Goal: Task Accomplishment & Management: Manage account settings

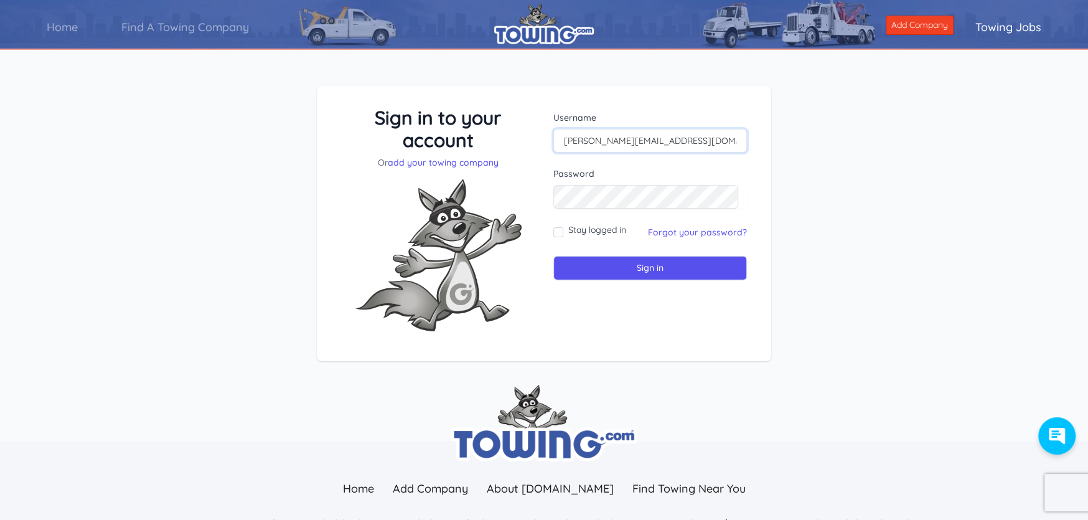
click at [712, 141] on input "[PERSON_NAME][EMAIL_ADDRESS][DOMAIN_NAME]" at bounding box center [650, 141] width 194 height 24
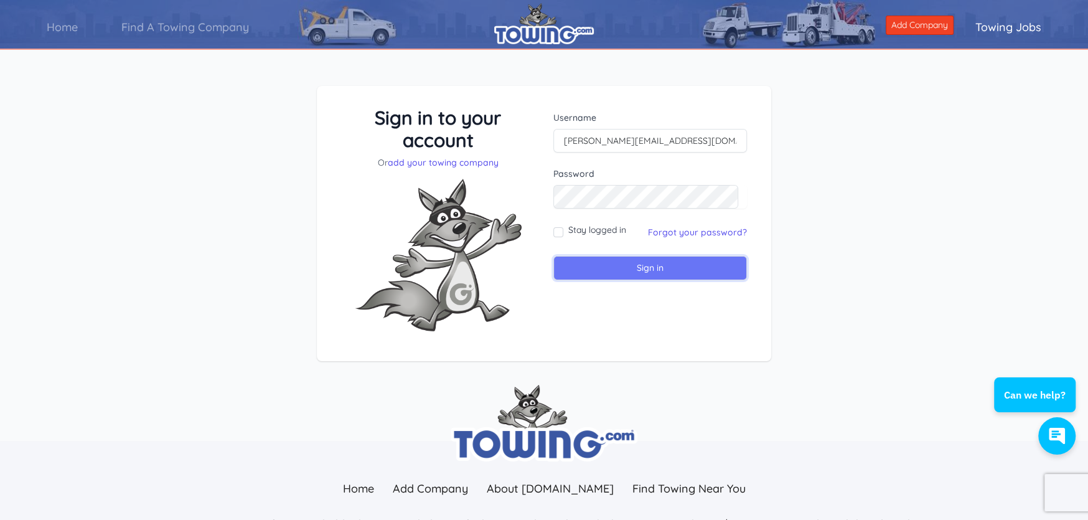
click at [633, 271] on input "Sign in" at bounding box center [650, 268] width 194 height 24
click at [609, 138] on input "text" at bounding box center [650, 141] width 194 height 24
type input "travis@thehookuptowing.com"
click at [643, 269] on input "Sign in" at bounding box center [650, 268] width 194 height 24
click at [620, 136] on input "text" at bounding box center [650, 141] width 194 height 24
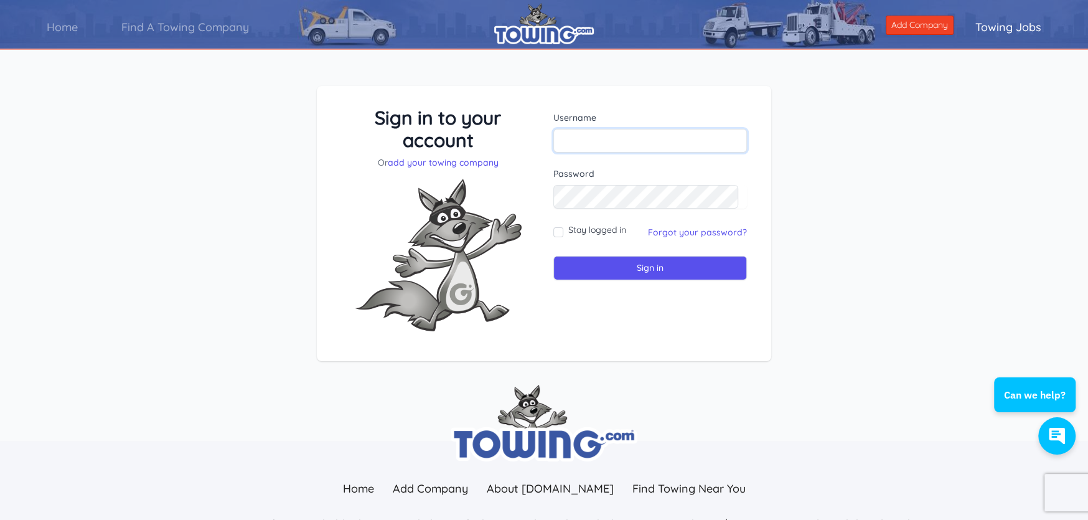
click at [620, 136] on input "text" at bounding box center [650, 141] width 194 height 24
type input "[EMAIL_ADDRESS][DOMAIN_NAME]"
click at [553, 256] on input "Sign in" at bounding box center [650, 268] width 194 height 24
click at [604, 136] on input "text" at bounding box center [650, 141] width 194 height 24
type input "[EMAIL_ADDRESS][DOMAIN_NAME]"
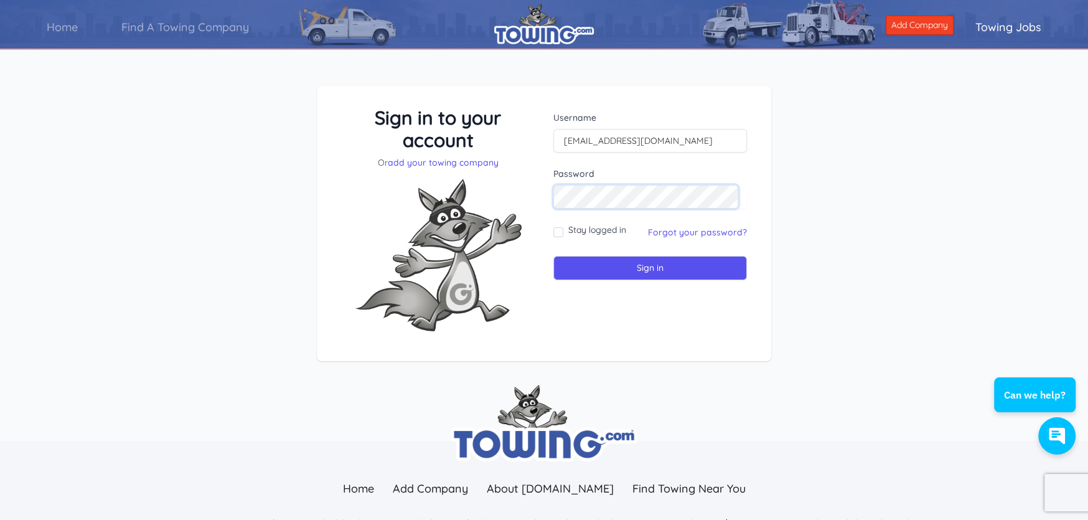
click at [553, 256] on input "Sign in" at bounding box center [650, 268] width 194 height 24
click at [625, 139] on input "text" at bounding box center [650, 141] width 194 height 24
type input "[PERSON_NAME][EMAIL_ADDRESS][DOMAIN_NAME]"
click at [553, 256] on input "Sign in" at bounding box center [650, 268] width 194 height 24
click at [665, 133] on input "text" at bounding box center [650, 141] width 194 height 24
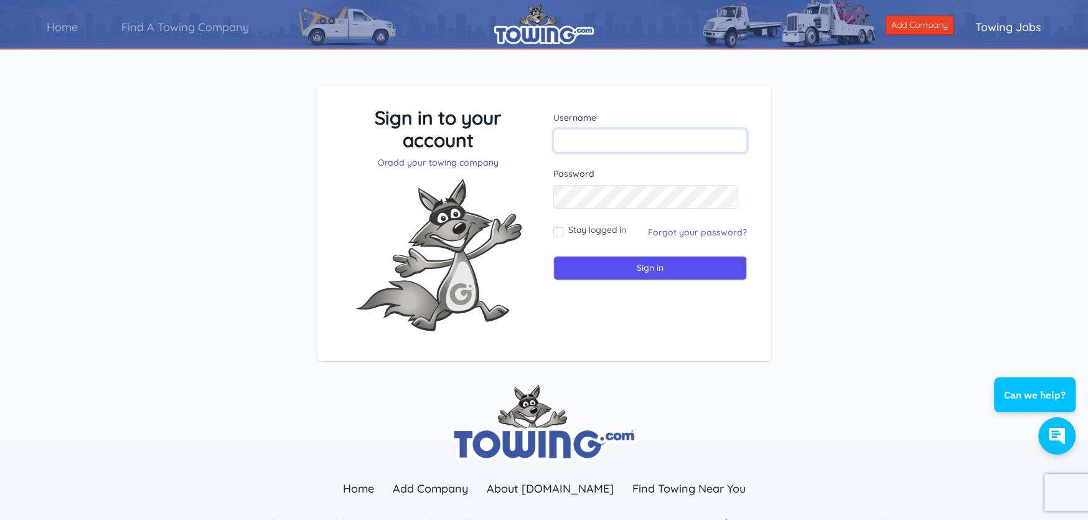
type input "[PERSON_NAME][EMAIL_ADDRESS][DOMAIN_NAME]"
click at [553, 256] on input "Sign in" at bounding box center [650, 268] width 194 height 24
click at [620, 128] on div "Username" at bounding box center [650, 131] width 194 height 41
type input "[PERSON_NAME][EMAIL_ADDRESS][DOMAIN_NAME]"
click at [657, 271] on input "Sign in" at bounding box center [650, 268] width 194 height 24
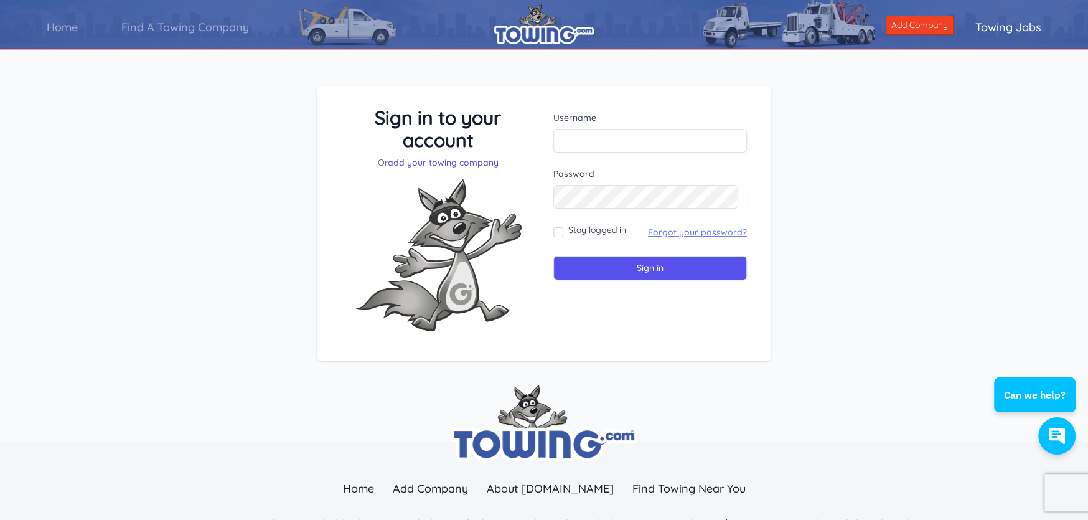
click at [696, 233] on link "Forgot your password?" at bounding box center [697, 231] width 99 height 11
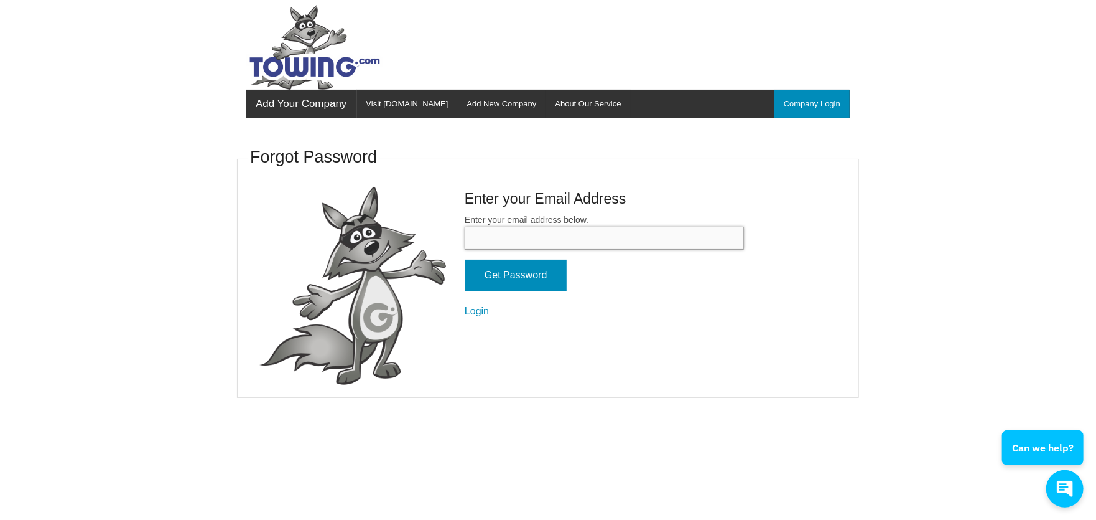
click at [604, 235] on input "Enter your email address below." at bounding box center [604, 237] width 279 height 23
type input "[PERSON_NAME][EMAIL_ADDRESS][DOMAIN_NAME]"
click at [502, 276] on input "Get Password" at bounding box center [516, 275] width 102 height 32
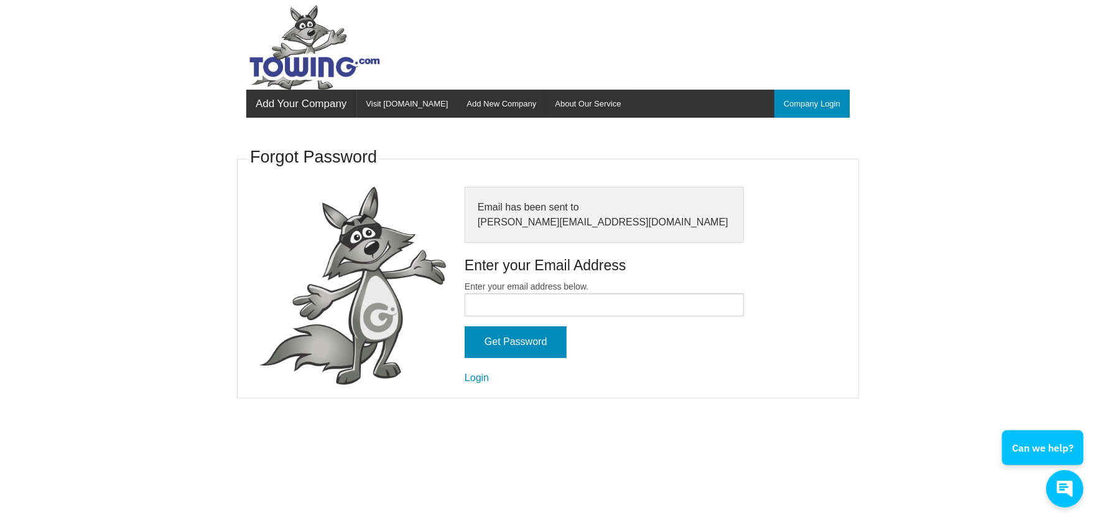
click at [304, 60] on img at bounding box center [314, 47] width 137 height 85
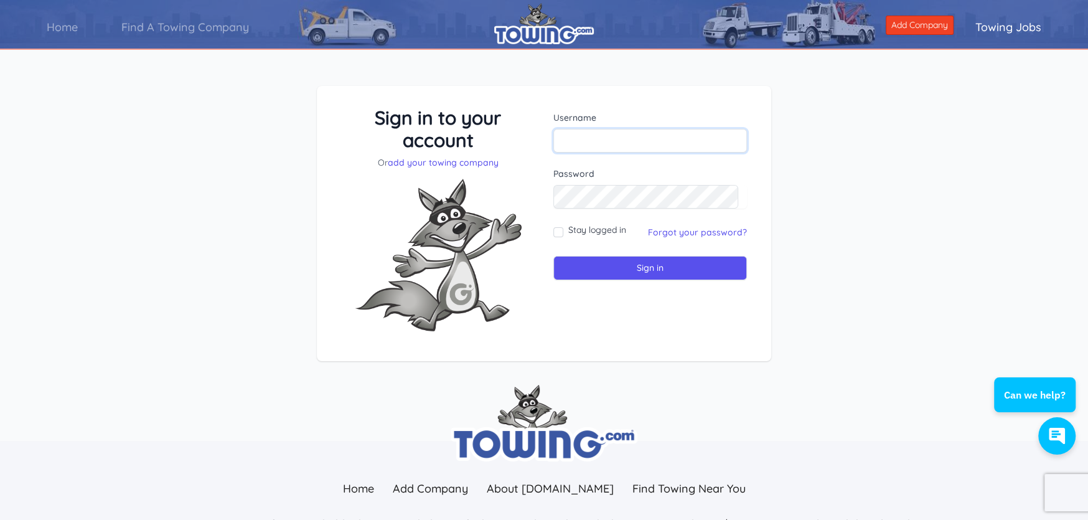
click at [648, 139] on input "text" at bounding box center [650, 141] width 194 height 24
type input "[PERSON_NAME][EMAIL_ADDRESS][DOMAIN_NAME]"
click at [615, 269] on input "Sign in" at bounding box center [650, 268] width 194 height 24
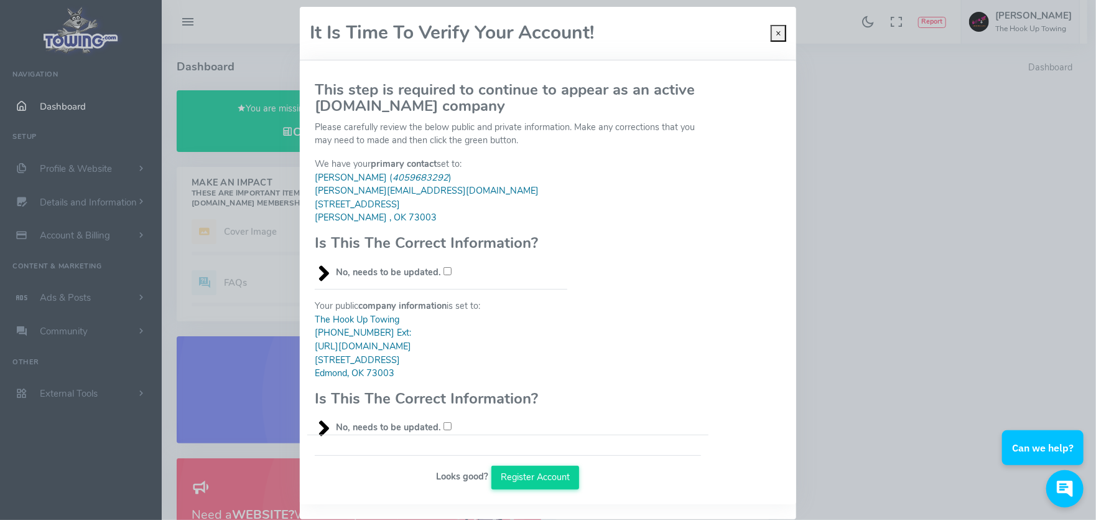
scroll to position [14, 0]
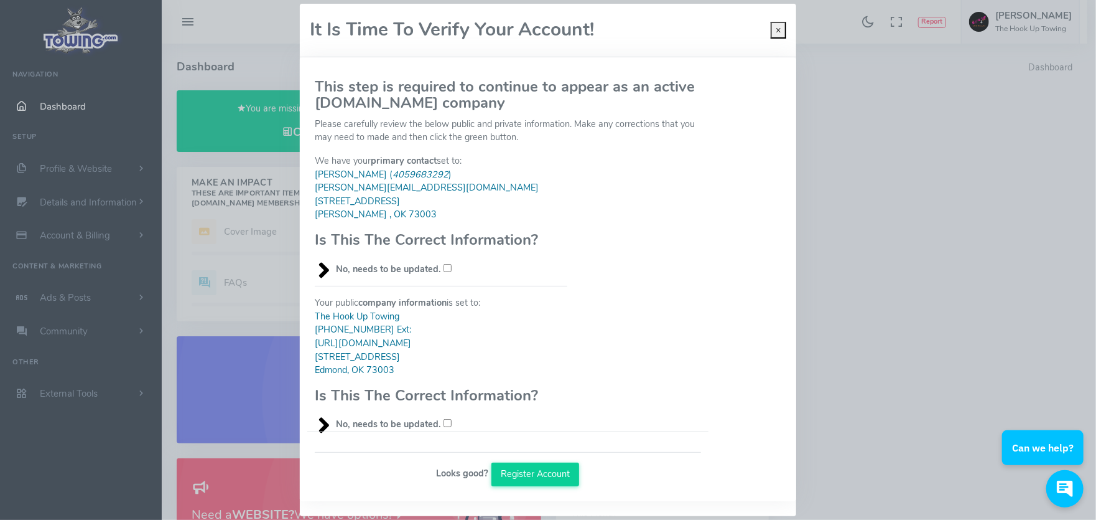
click at [444, 264] on input "No, needs to be updated." at bounding box center [448, 268] width 8 height 8
checkbox input "true"
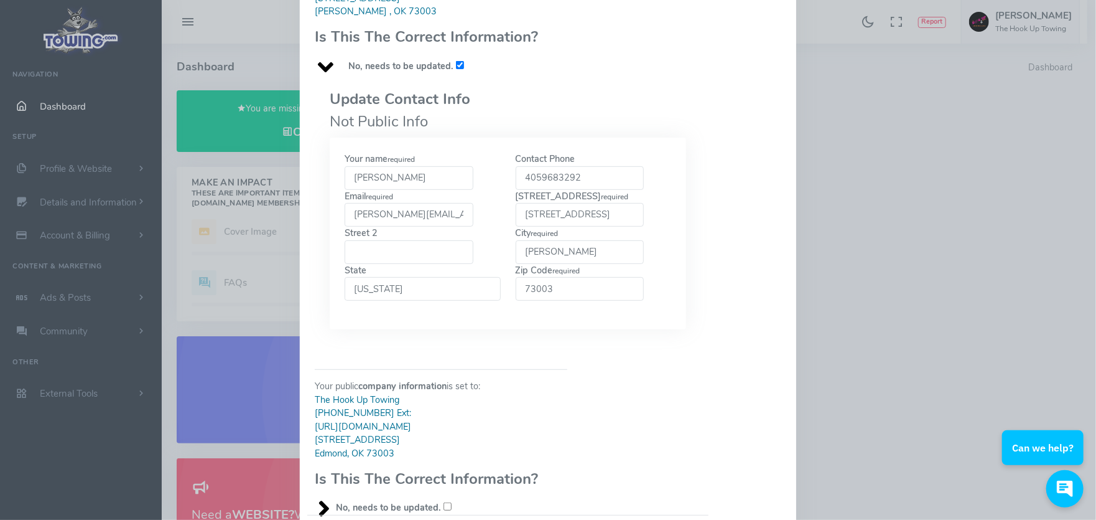
scroll to position [77, 0]
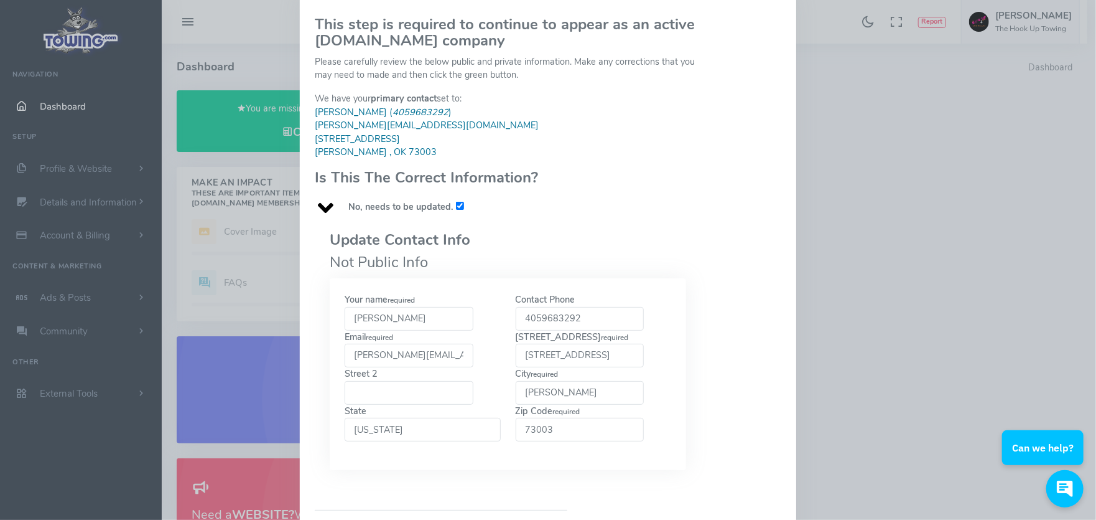
drag, startPoint x: 416, startPoint y: 300, endPoint x: 306, endPoint y: 307, distance: 110.3
click at [307, 307] on div "Update Contact Info Not Public Info Your name required [PERSON_NAME] 4059683292…" at bounding box center [507, 356] width 401 height 286
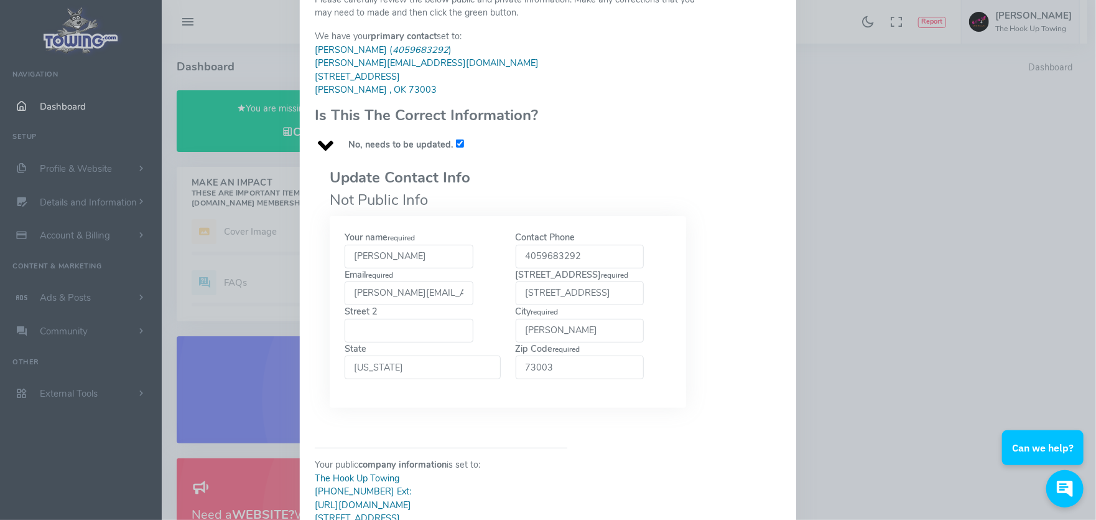
scroll to position [201, 0]
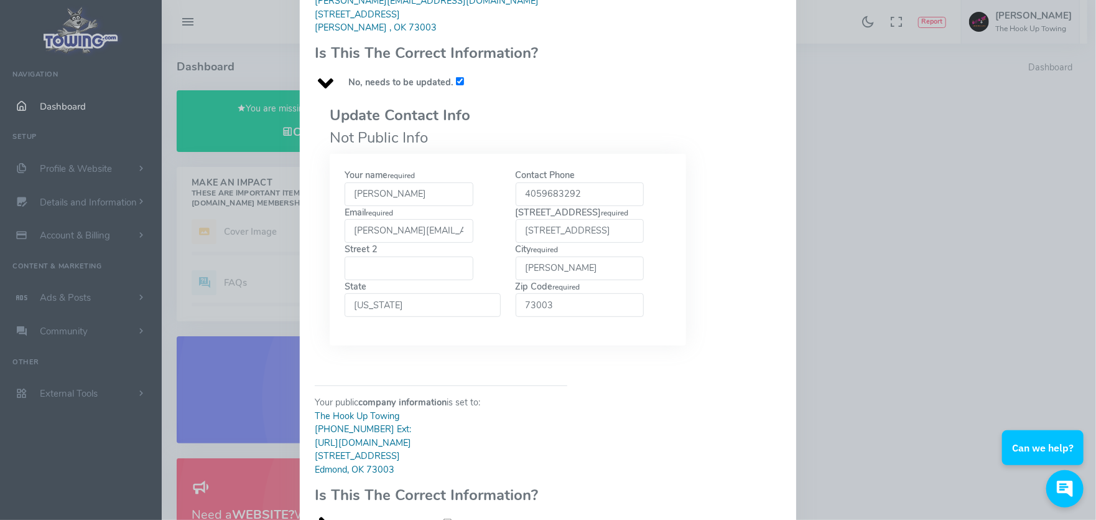
type input "[PERSON_NAME]"
drag, startPoint x: 602, startPoint y: 213, endPoint x: 467, endPoint y: 228, distance: 136.5
click at [477, 226] on div "Your name required [PERSON_NAME] Contact Phone 4059683292 required required req…" at bounding box center [508, 250] width 342 height 162
type input "$"
click at [580, 219] on input "400 A" at bounding box center [580, 231] width 129 height 24
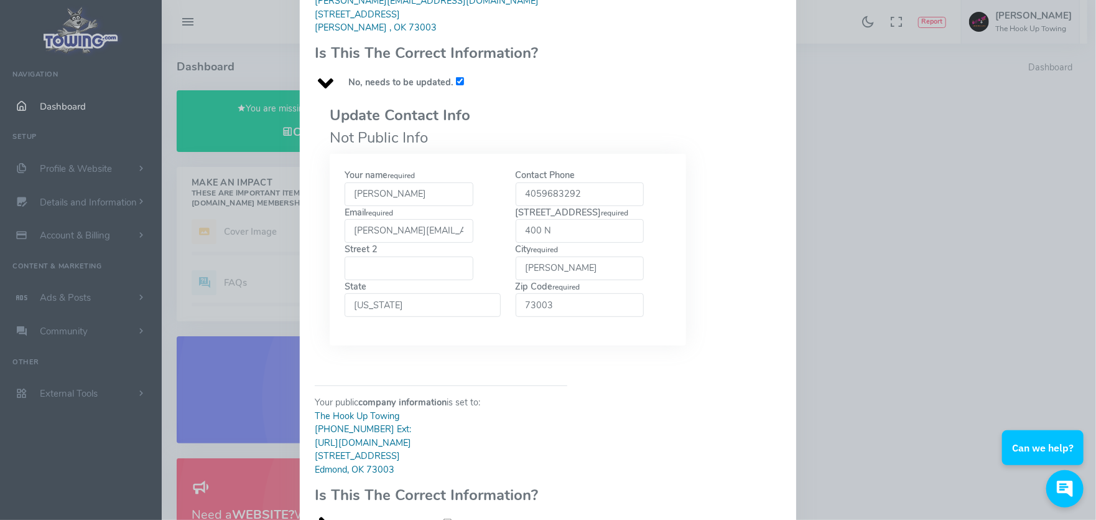
type input "[STREET_ADDRESS]"
drag, startPoint x: 566, startPoint y: 256, endPoint x: 508, endPoint y: 246, distance: 58.8
click at [508, 253] on div "City required edmond" at bounding box center [593, 261] width 171 height 37
type input "Edmond"
click at [462, 280] on div "State Select a State Alabama Alaska Arizona Arkansas California Colorado Connec…" at bounding box center [422, 298] width 171 height 37
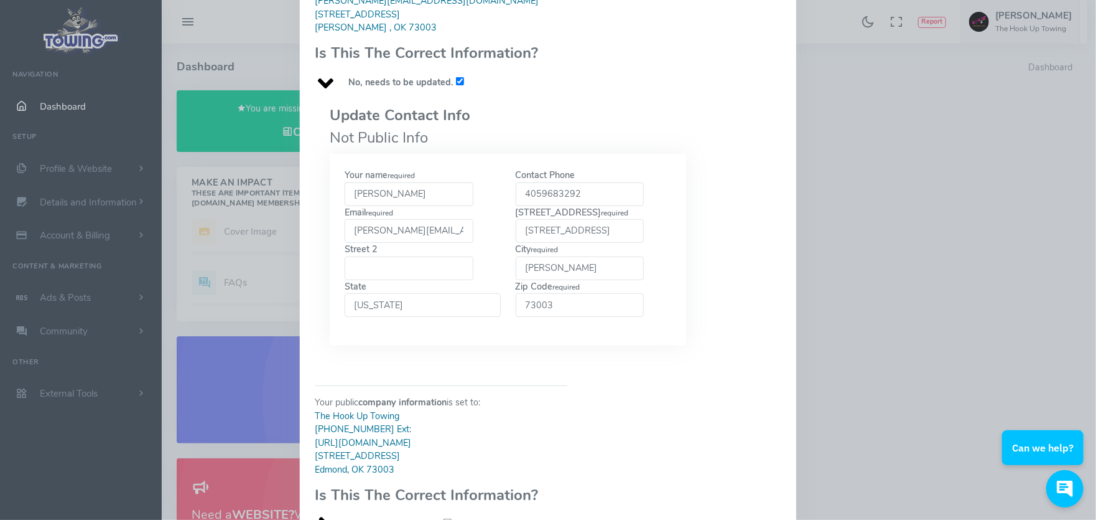
click at [553, 293] on input "73003" at bounding box center [580, 305] width 129 height 24
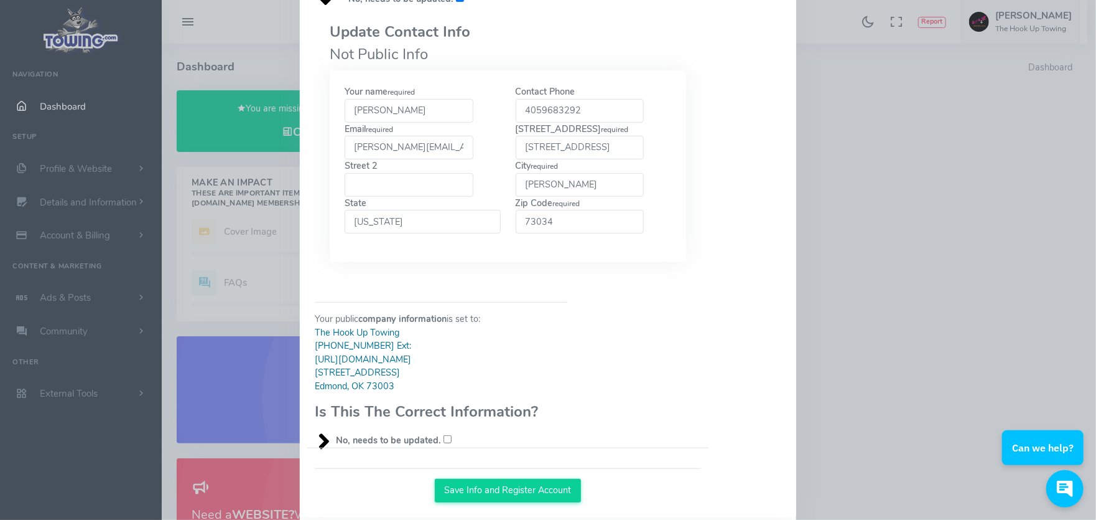
scroll to position [301, 0]
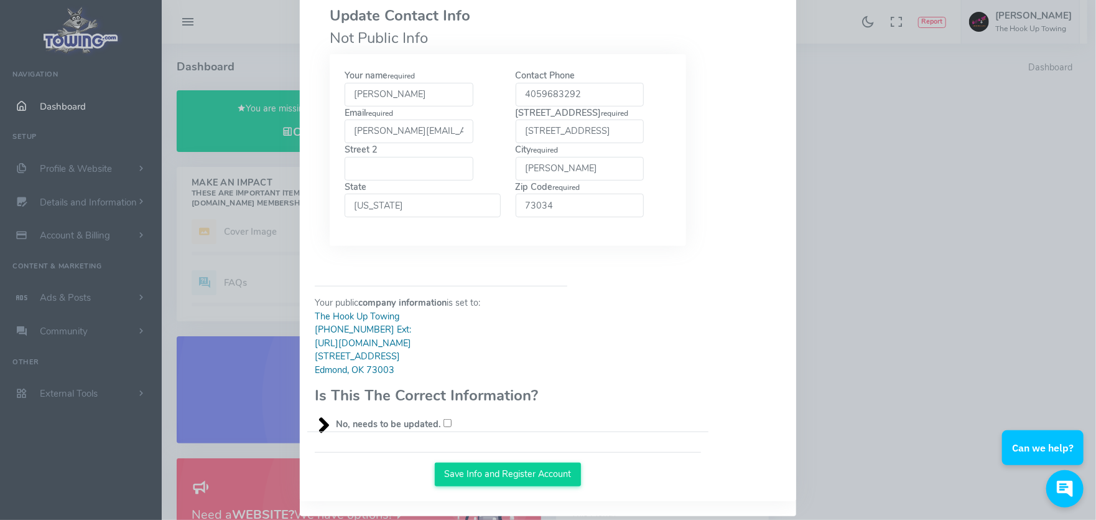
type input "73034"
click at [444, 419] on input "No, needs to be updated." at bounding box center [448, 423] width 8 height 8
checkbox input "true"
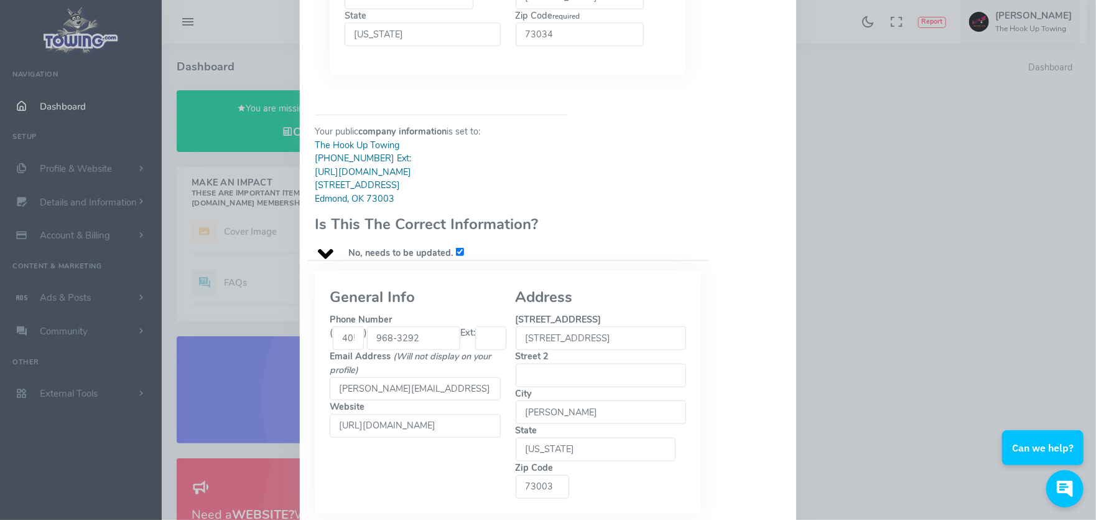
scroll to position [487, 0]
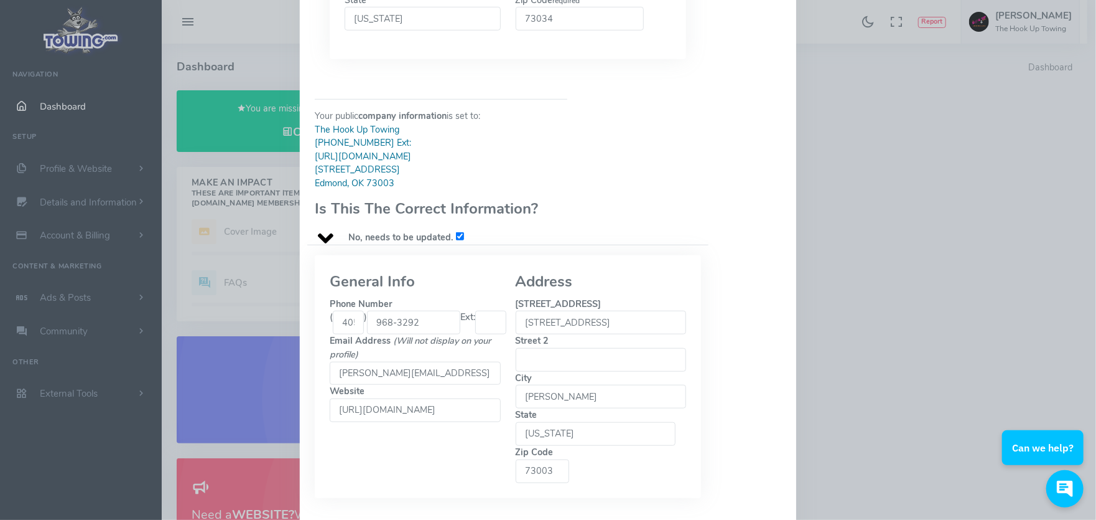
click at [355, 310] on input "405" at bounding box center [348, 322] width 31 height 24
click at [352, 310] on input "405" at bounding box center [348, 322] width 31 height 24
click at [418, 310] on input "968-3292" at bounding box center [413, 322] width 93 height 24
click at [475, 313] on input "Phone Number ( 405 ) 968-3292 Ext:" at bounding box center [490, 322] width 31 height 24
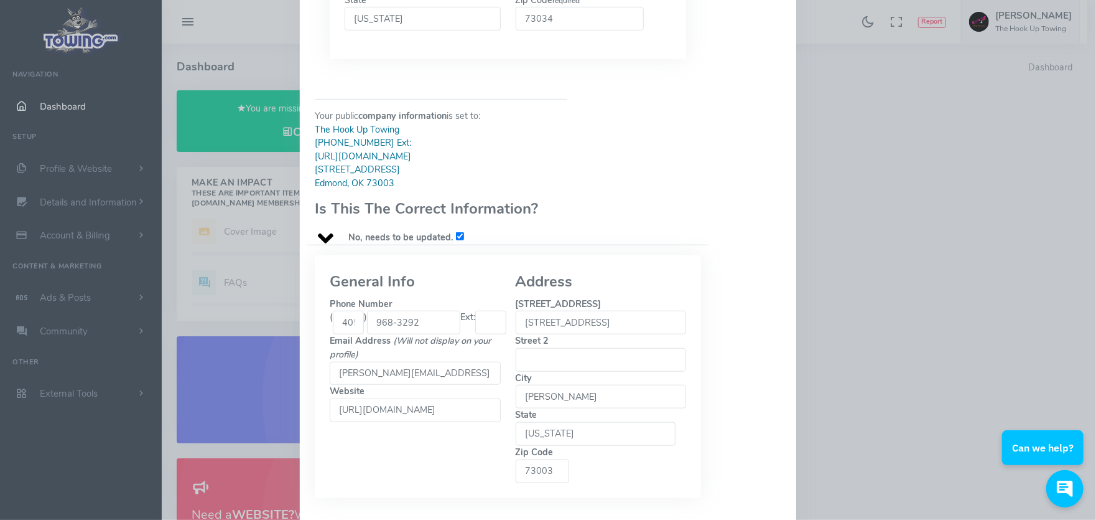
click at [495, 310] on input "Phone Number ( 405 ) 968-3292 Ext:" at bounding box center [490, 322] width 31 height 24
click at [424, 310] on input "968-3292" at bounding box center [413, 322] width 93 height 24
click at [349, 310] on input "405" at bounding box center [348, 322] width 31 height 24
type input "405"
drag, startPoint x: 597, startPoint y: 308, endPoint x: 521, endPoint y: 309, distance: 76.5
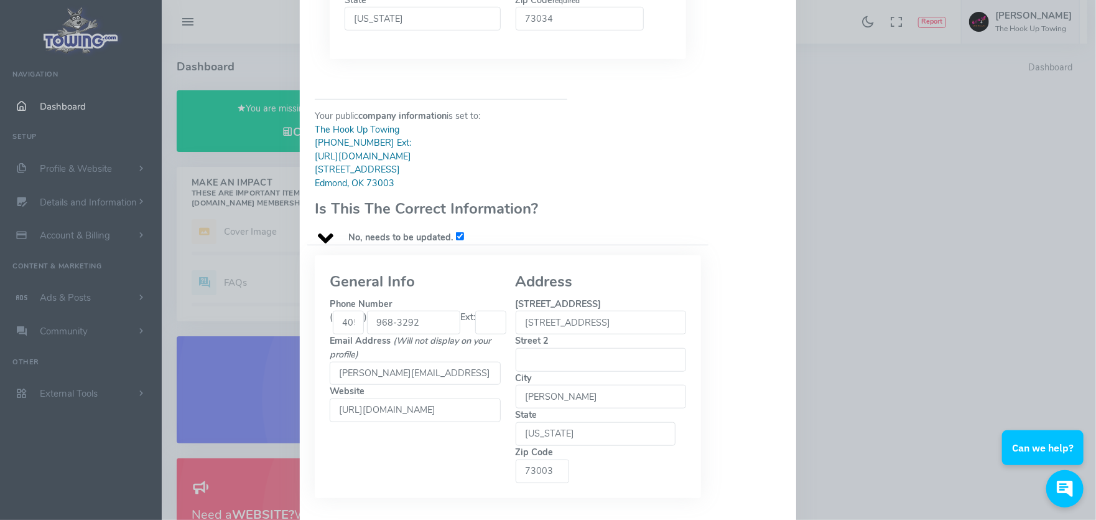
click at [521, 310] on input "611 Evergreen St" at bounding box center [601, 322] width 171 height 24
drag, startPoint x: 539, startPoint y: 305, endPoint x: 528, endPoint y: 311, distance: 12.3
click at [528, 311] on input "Street 1" at bounding box center [601, 322] width 171 height 24
click at [541, 311] on input "Street 1" at bounding box center [601, 322] width 171 height 24
type input "400 North Broadway"
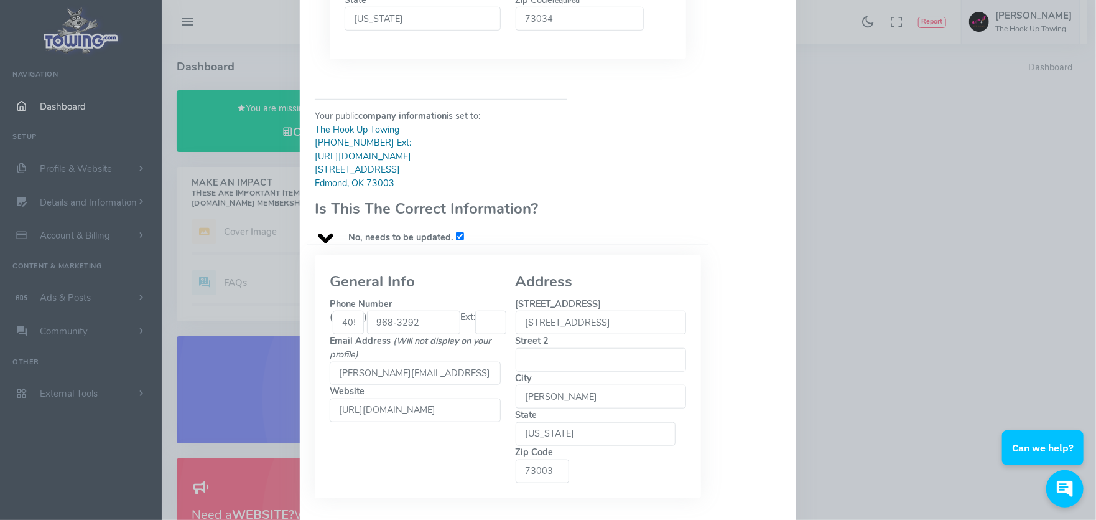
click at [554, 348] on input "Street 2" at bounding box center [601, 360] width 171 height 24
type input "STE 7"
click at [570, 459] on input "73003" at bounding box center [543, 471] width 54 height 24
type input "73034"
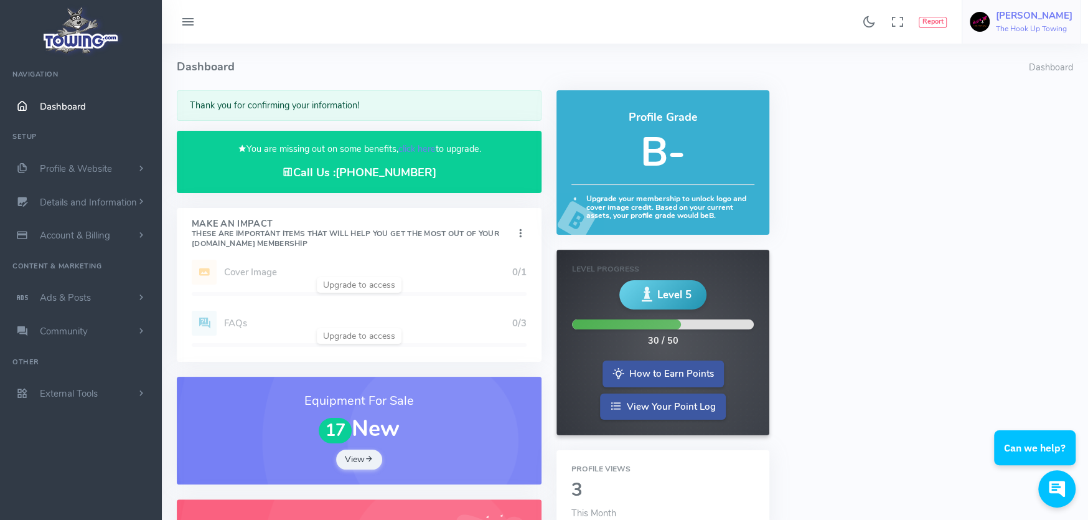
click at [1028, 17] on h5 "[PERSON_NAME]" at bounding box center [1034, 16] width 77 height 10
click at [1026, 74] on span "Account Settings" at bounding box center [1021, 75] width 68 height 12
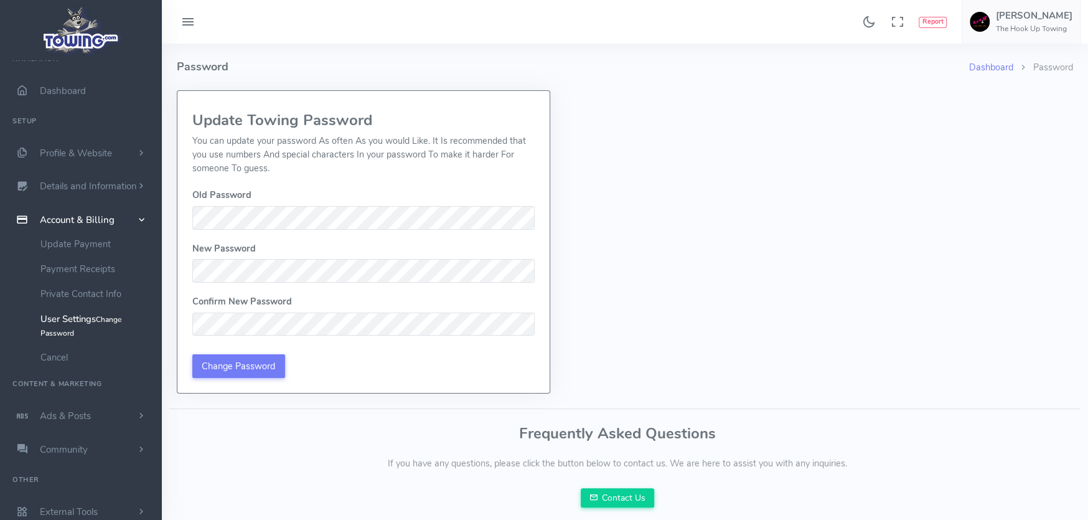
click at [684, 145] on div "Dashboard Password Password Update Towing Password You can update your password…" at bounding box center [625, 219] width 896 height 350
click at [73, 152] on span "Profile & Website" at bounding box center [76, 153] width 72 height 12
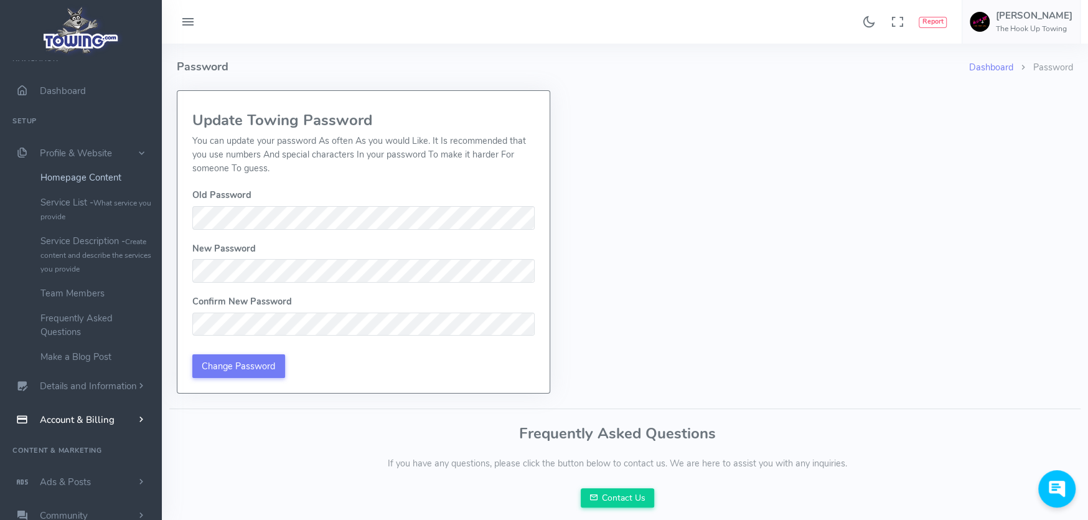
click at [76, 179] on link "Homepage Content" at bounding box center [96, 177] width 131 height 25
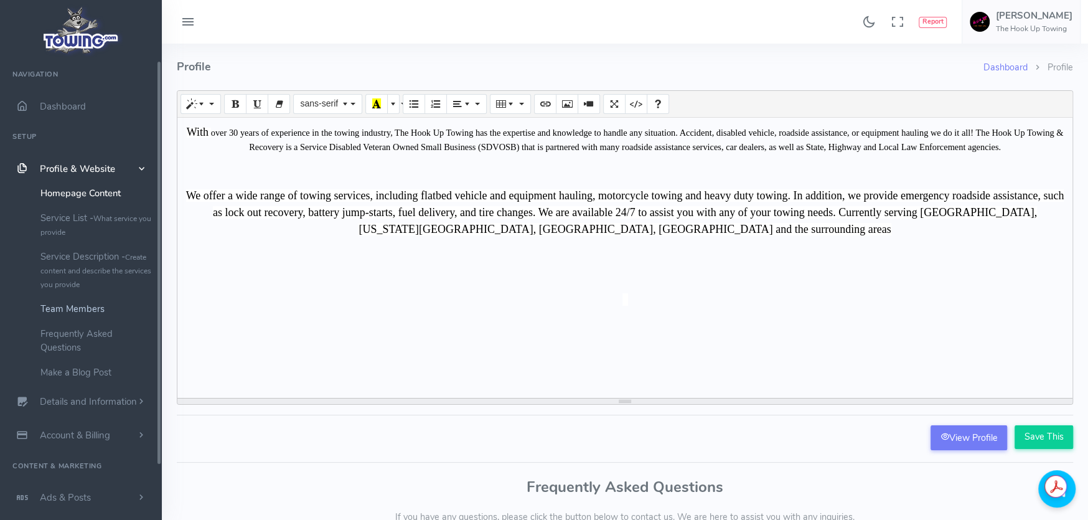
click at [70, 309] on link "Team Members" at bounding box center [96, 308] width 131 height 25
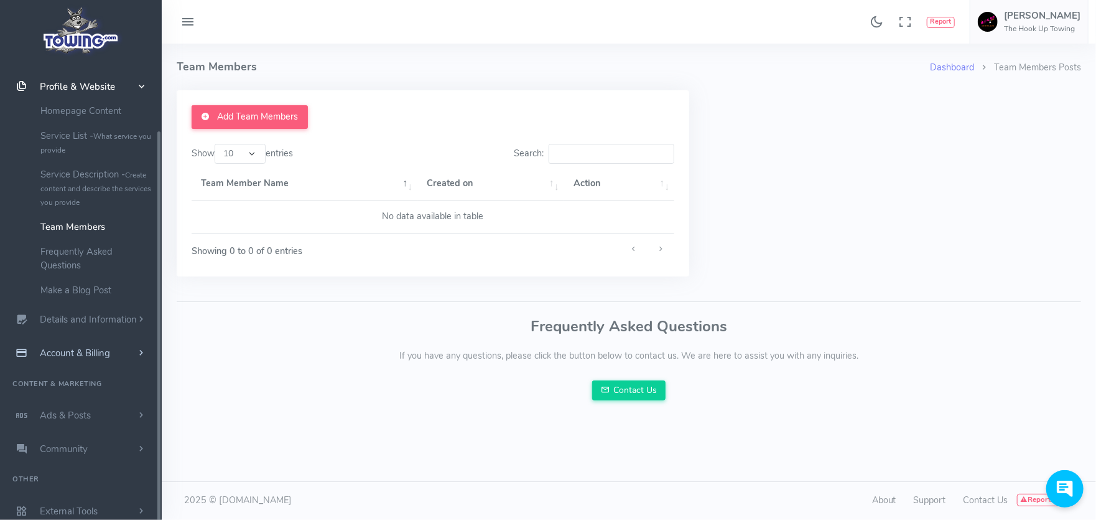
click at [78, 353] on span "Account & Billing" at bounding box center [75, 353] width 70 height 12
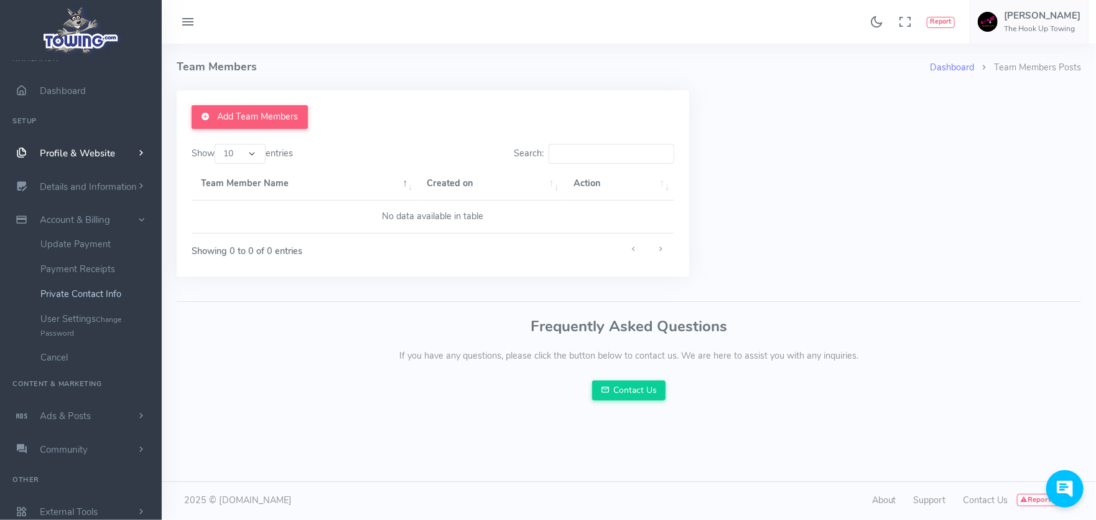
click at [75, 291] on link "Private Contact Info" at bounding box center [96, 293] width 131 height 25
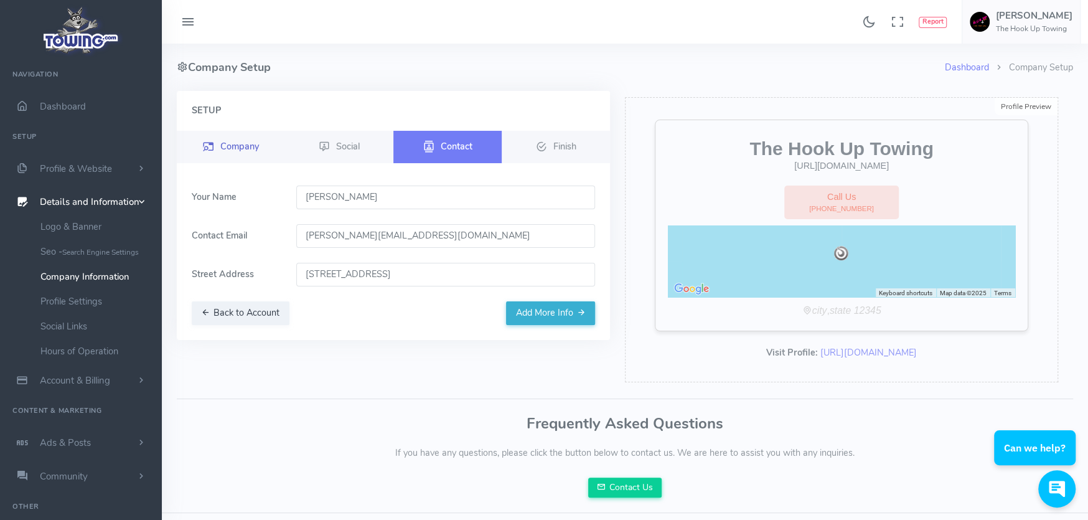
click at [230, 144] on span "Company" at bounding box center [239, 145] width 39 height 12
click at [234, 142] on span "Company" at bounding box center [239, 145] width 39 height 12
click at [242, 141] on span "Company" at bounding box center [239, 145] width 39 height 12
click at [342, 144] on span "Social" at bounding box center [348, 145] width 24 height 12
click at [553, 141] on span "Finish" at bounding box center [564, 145] width 23 height 12
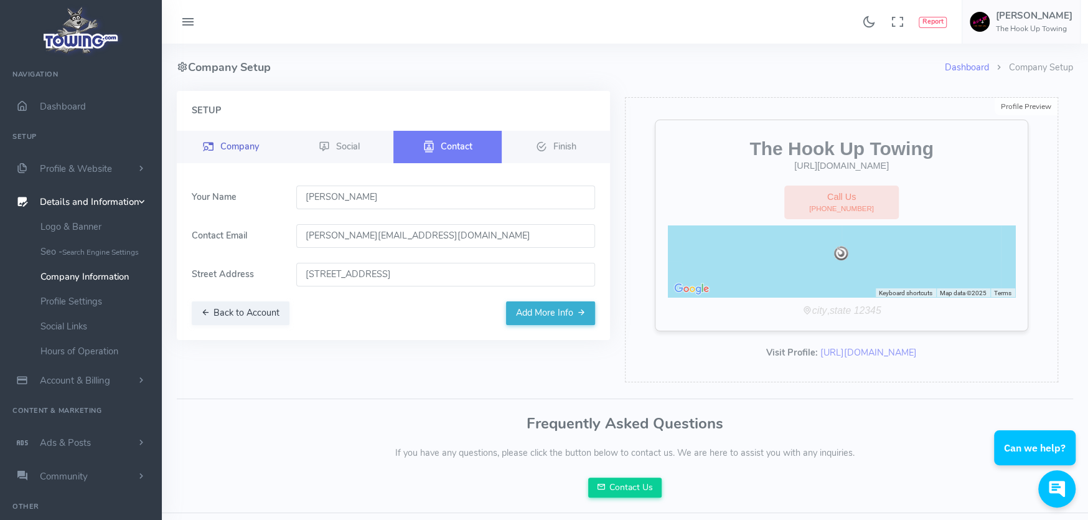
click at [235, 146] on span "Company" at bounding box center [239, 145] width 39 height 12
click at [106, 271] on link "Company Information" at bounding box center [96, 276] width 131 height 25
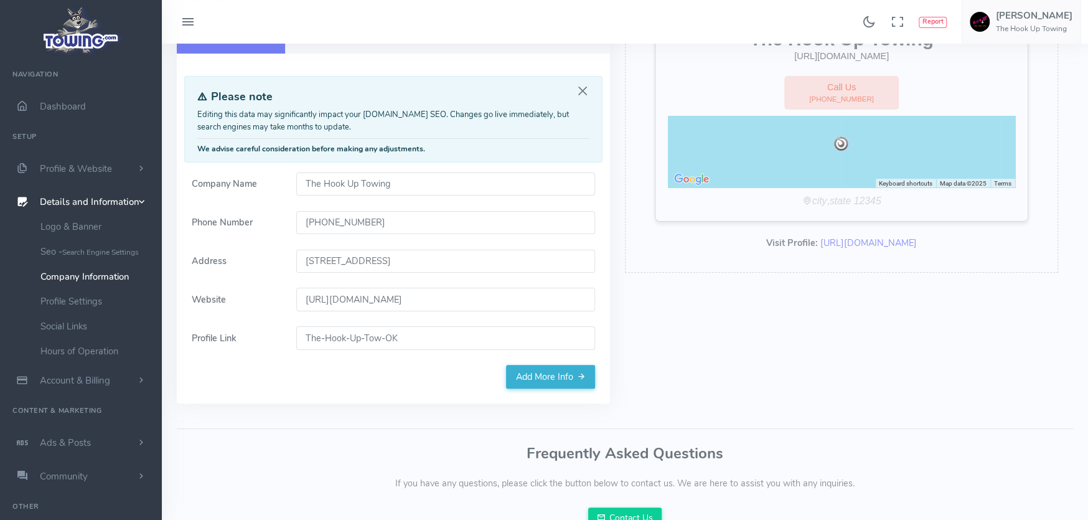
scroll to position [124, 0]
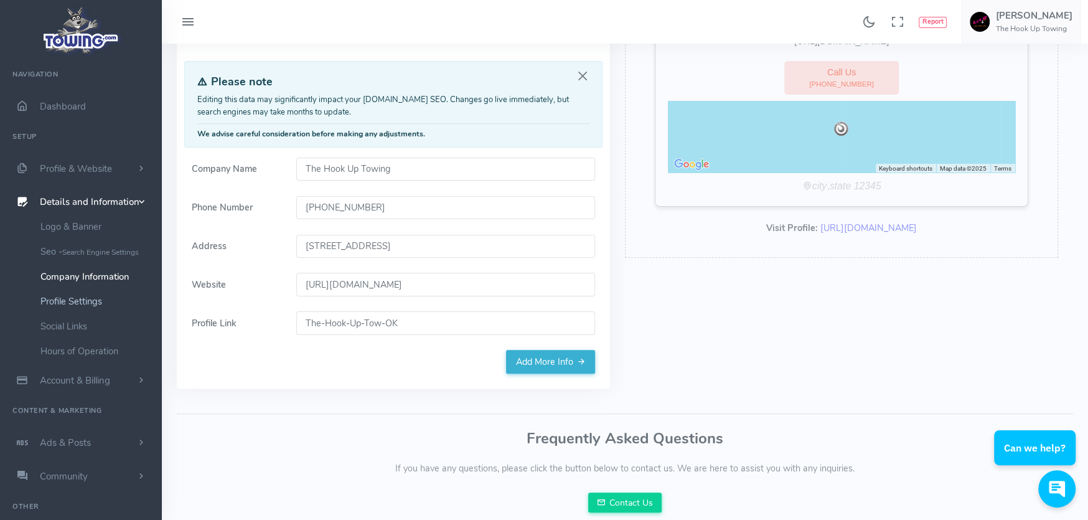
click at [92, 298] on link "Profile Settings" at bounding box center [96, 301] width 131 height 25
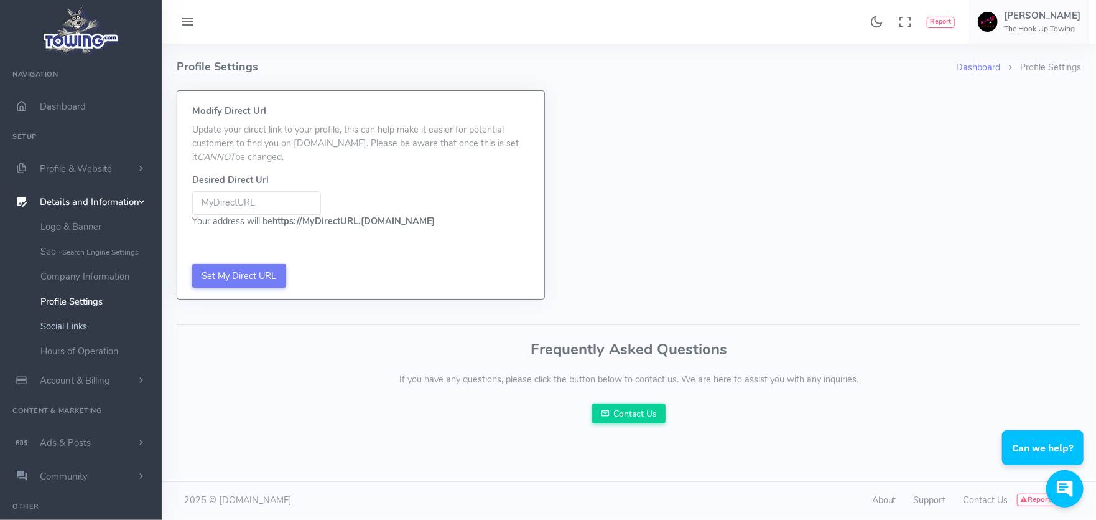
click at [76, 317] on link "Social Links" at bounding box center [96, 326] width 131 height 25
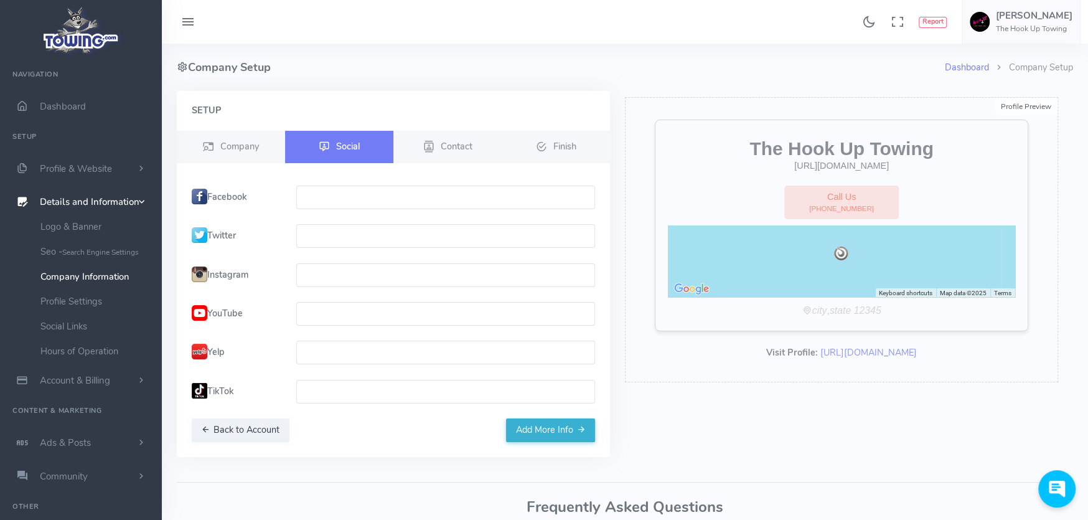
click at [416, 194] on input "text" at bounding box center [445, 197] width 299 height 24
click at [388, 274] on input "text" at bounding box center [445, 275] width 299 height 24
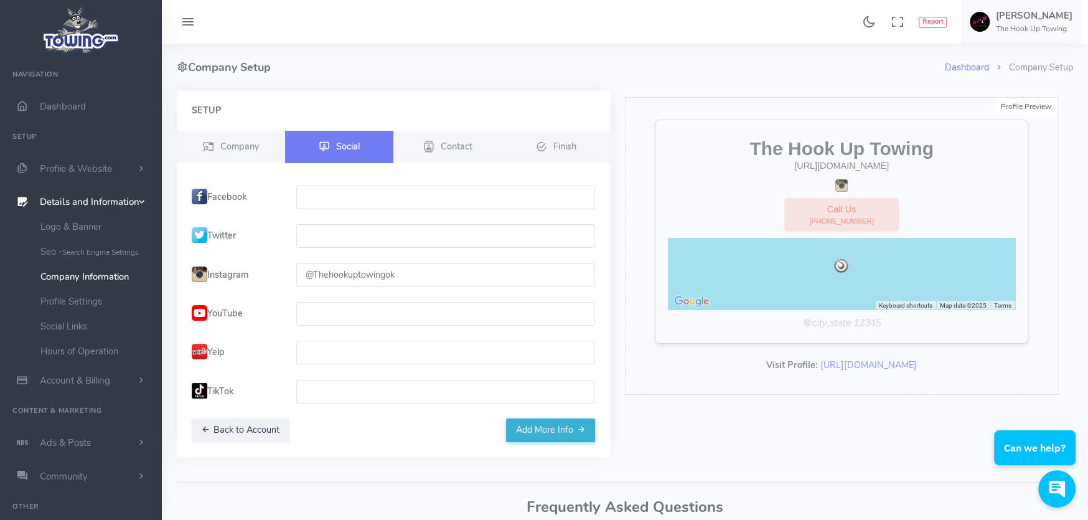
click at [367, 194] on input "text" at bounding box center [445, 197] width 299 height 24
click at [314, 271] on input "@Thehookuptowingok" at bounding box center [445, 275] width 299 height 24
type input "Thehookuptowingok"
click at [353, 195] on input "text" at bounding box center [445, 197] width 299 height 24
type input "T"
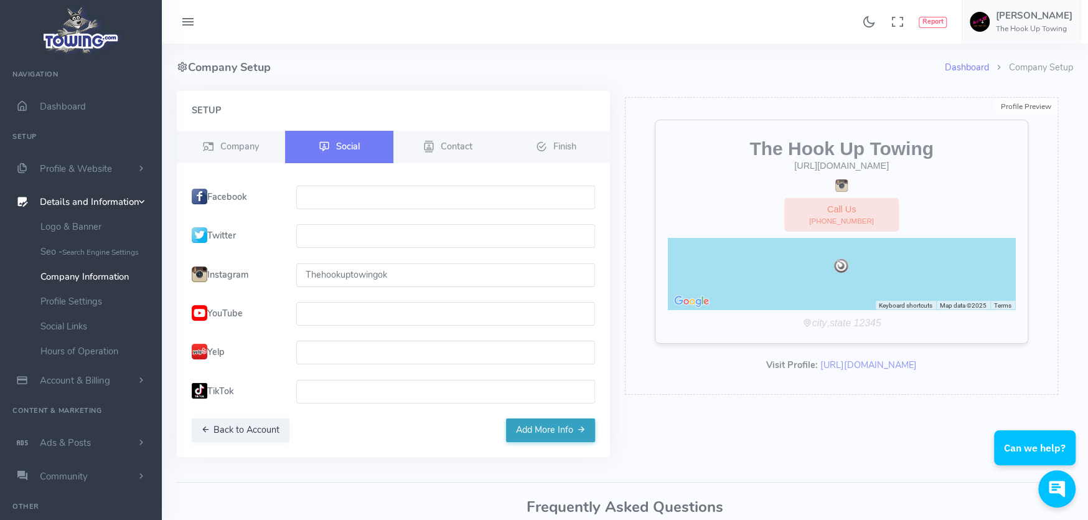
click at [550, 427] on button "Add More Info" at bounding box center [550, 430] width 89 height 24
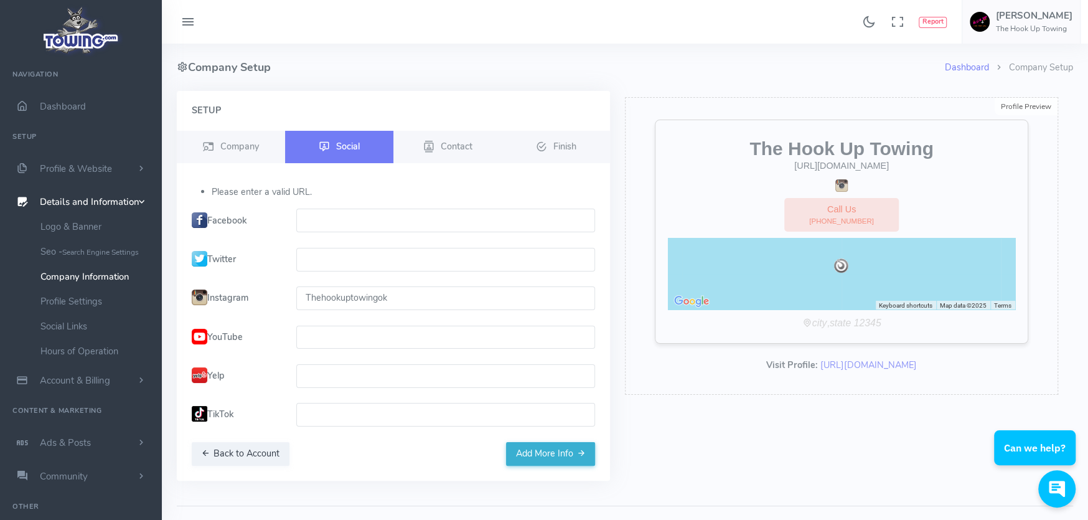
drag, startPoint x: 394, startPoint y: 298, endPoint x: 281, endPoint y: 305, distance: 113.4
click at [281, 305] on div "Instagram Thehookuptowingok" at bounding box center [393, 298] width 418 height 24
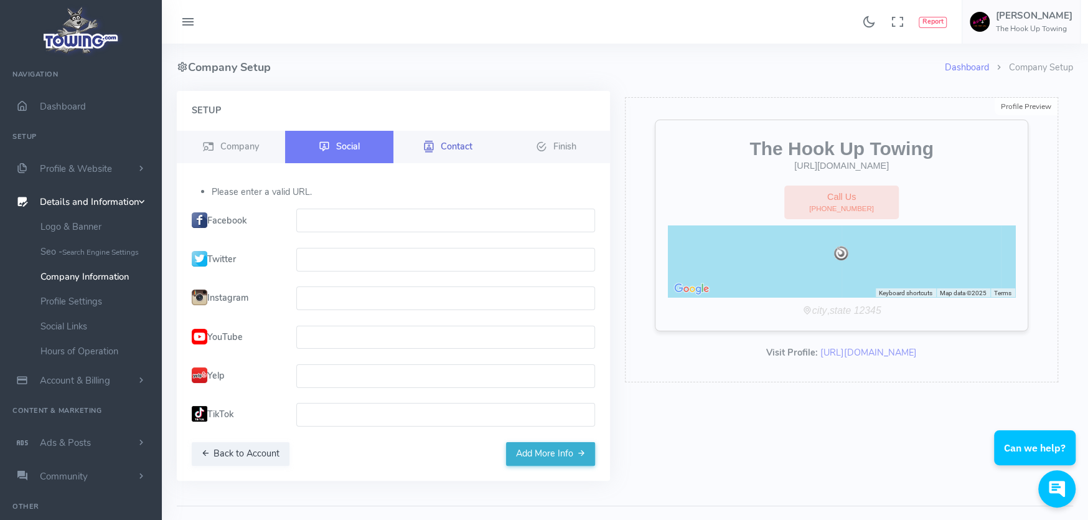
click at [455, 144] on span "Contact" at bounding box center [457, 145] width 32 height 12
click at [557, 141] on span "Finish" at bounding box center [564, 145] width 23 height 12
click at [1042, 17] on h5 "[PERSON_NAME]" at bounding box center [1034, 16] width 77 height 10
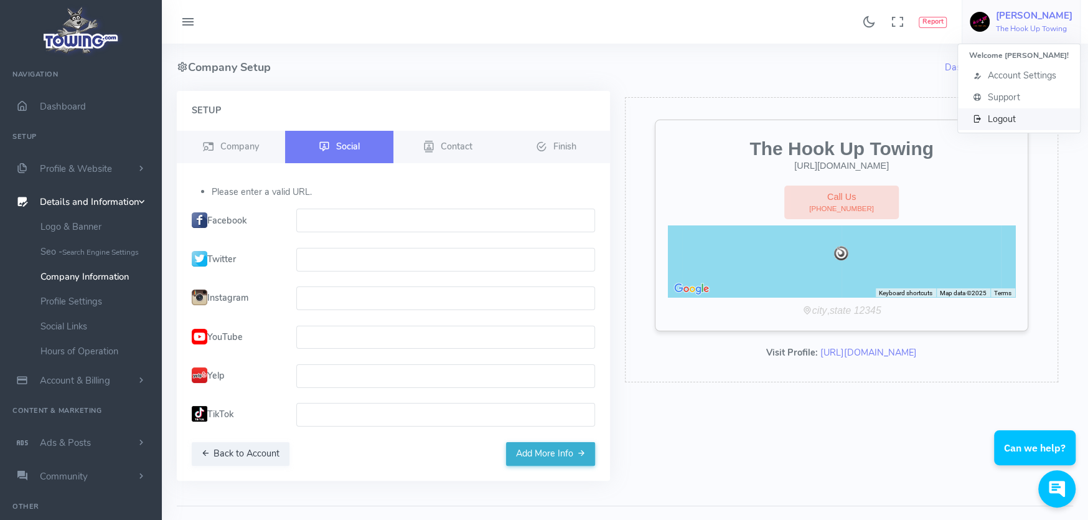
click at [1030, 122] on link "Logout" at bounding box center [1019, 119] width 122 height 22
